Goal: Transaction & Acquisition: Subscribe to service/newsletter

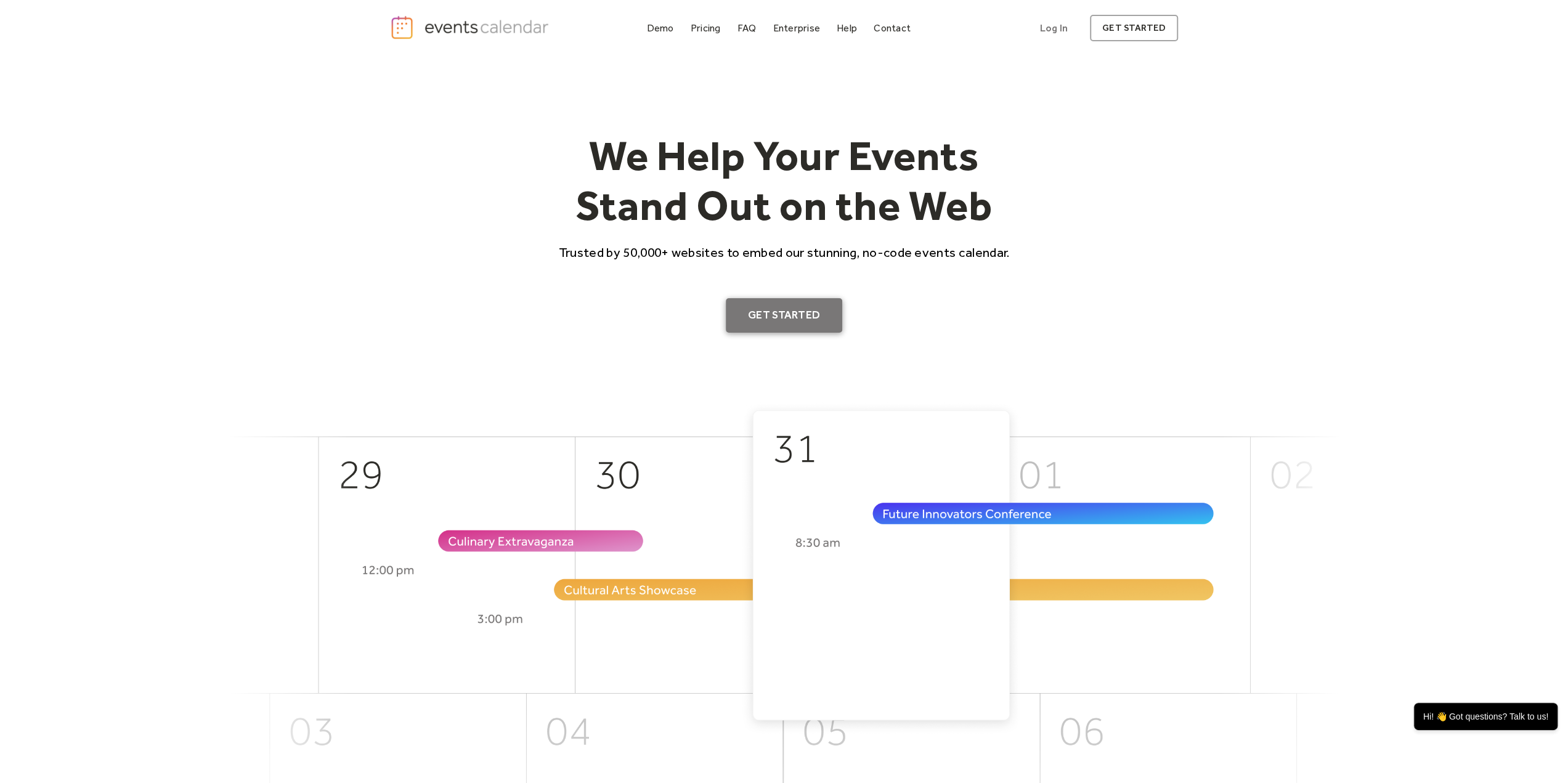
click at [825, 324] on link "Get Started" at bounding box center [784, 316] width 116 height 35
click at [712, 31] on div "Pricing" at bounding box center [706, 28] width 30 height 7
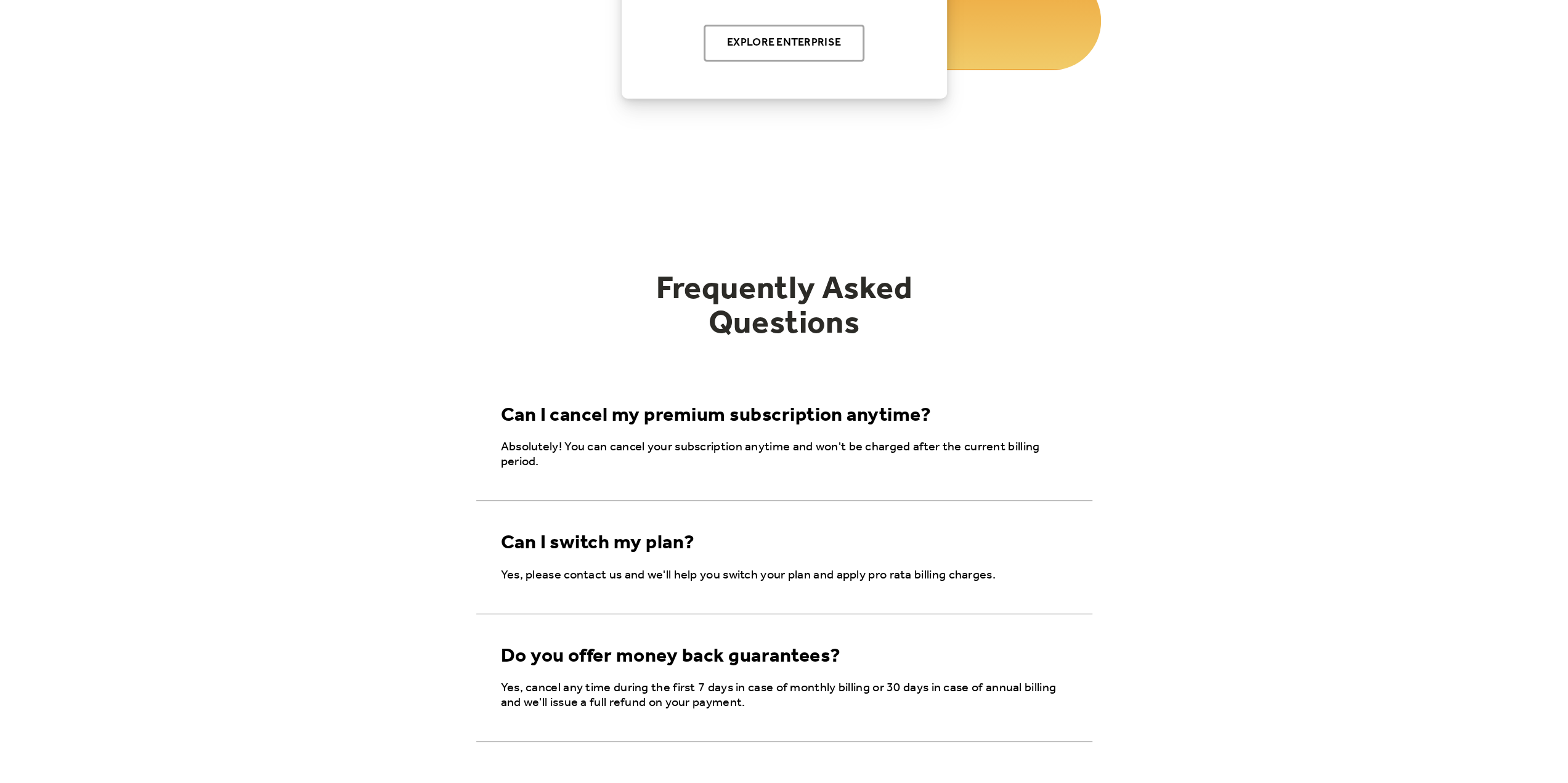
scroll to position [4, 0]
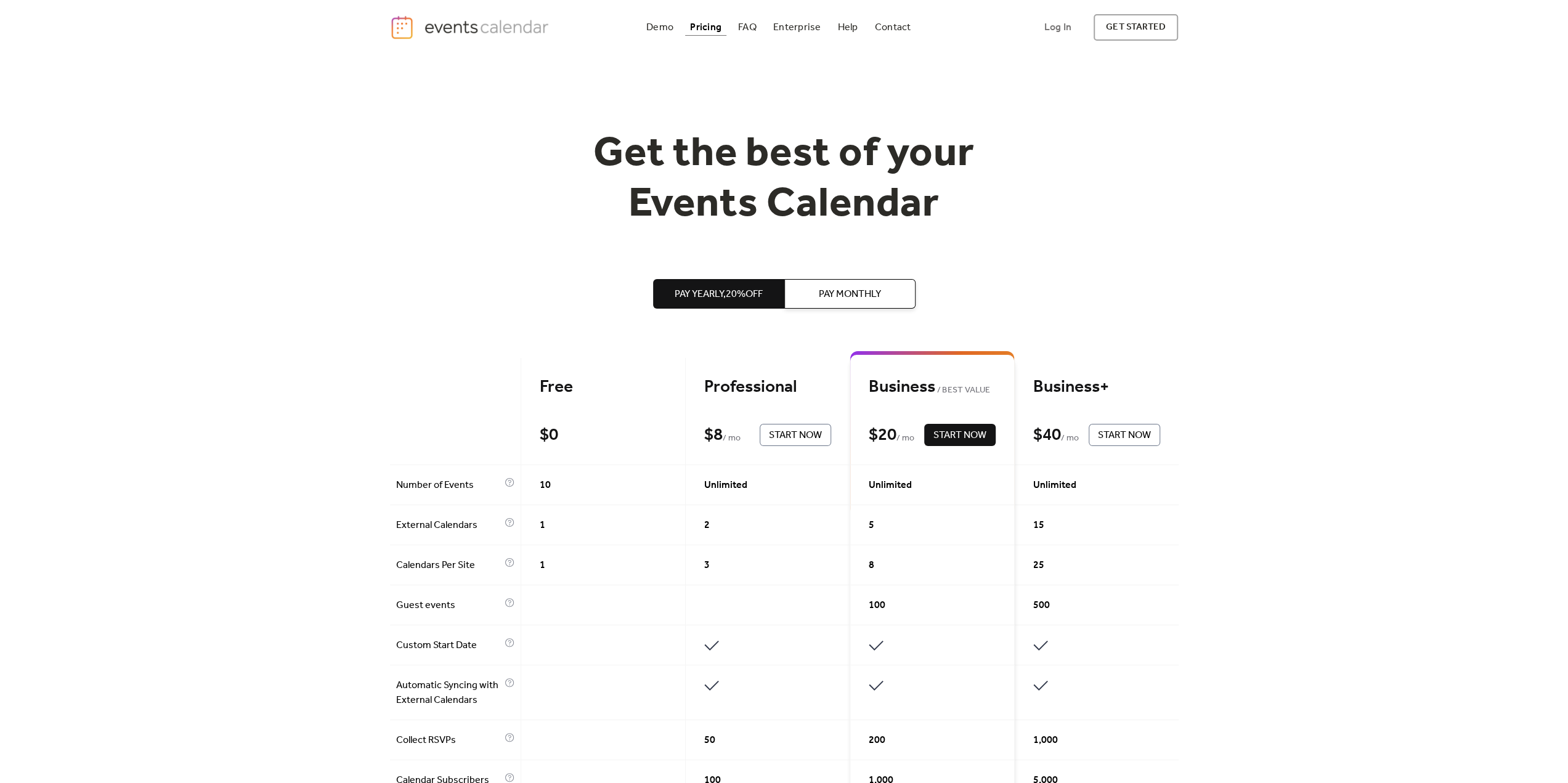
scroll to position [0, 0]
click at [1116, 33] on link "get started" at bounding box center [1136, 28] width 84 height 26
